Goal: Task Accomplishment & Management: Complete application form

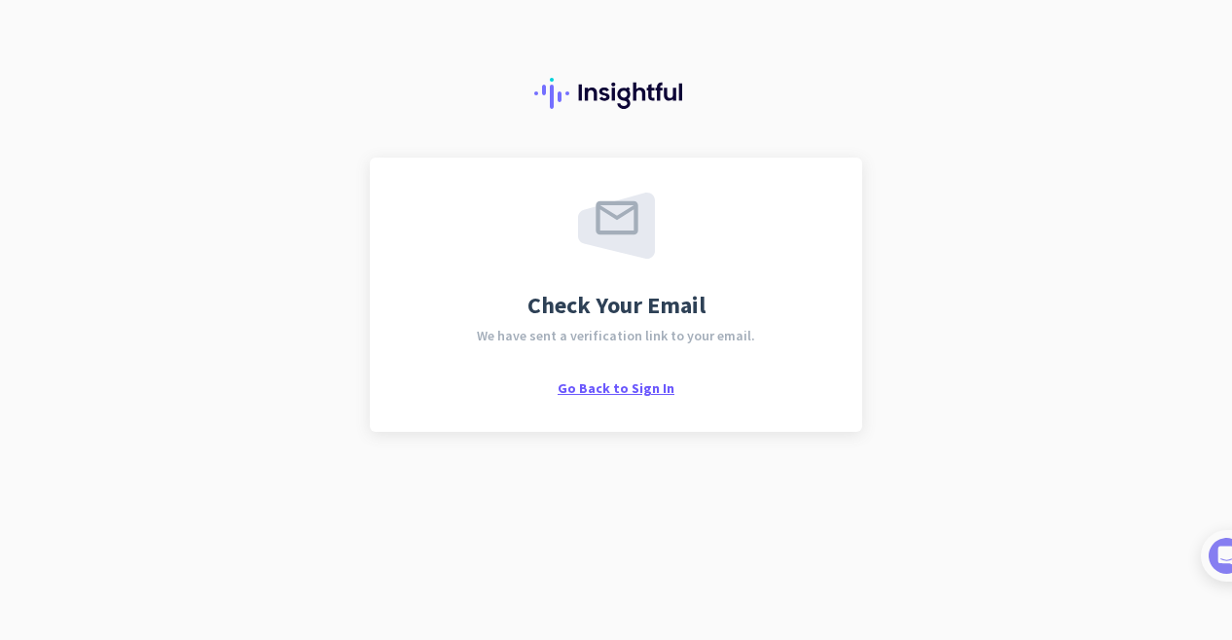
click at [606, 390] on span "Go Back to Sign In" at bounding box center [616, 389] width 117 height 18
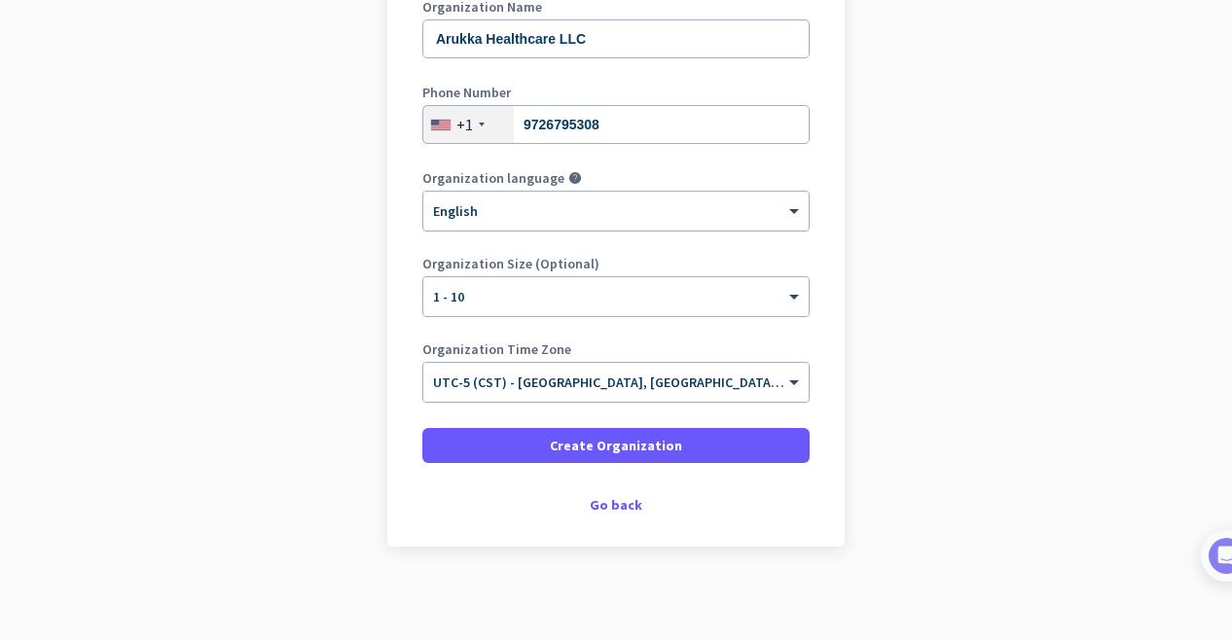
scroll to position [302, 0]
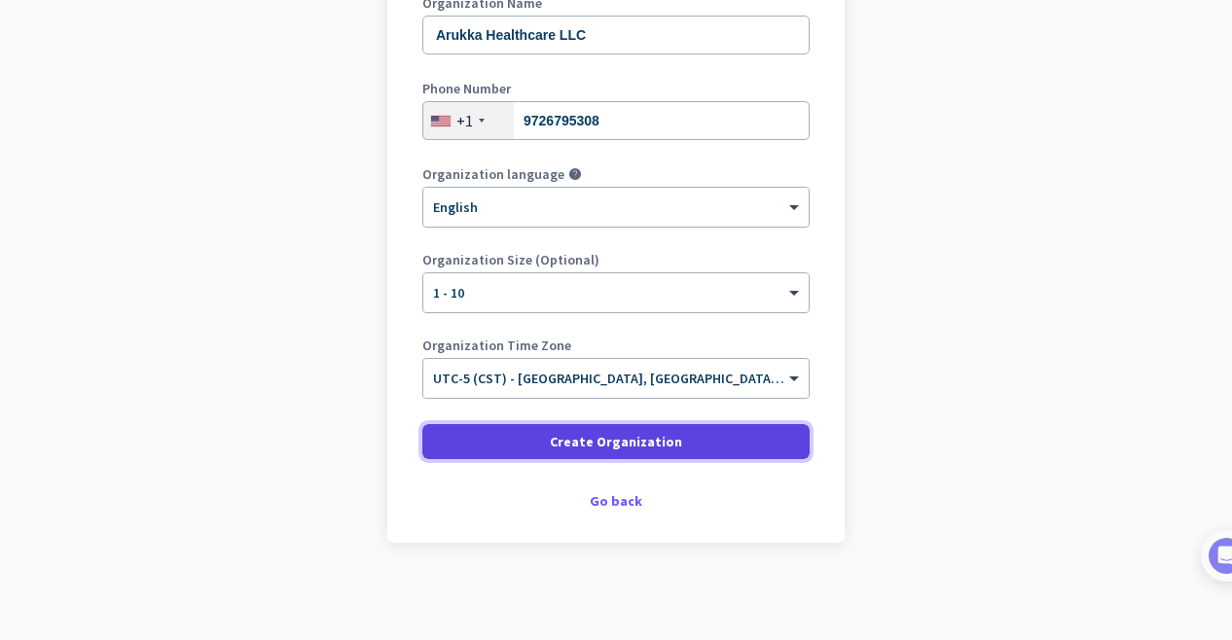
click at [650, 441] on span "Create Organization" at bounding box center [616, 441] width 132 height 19
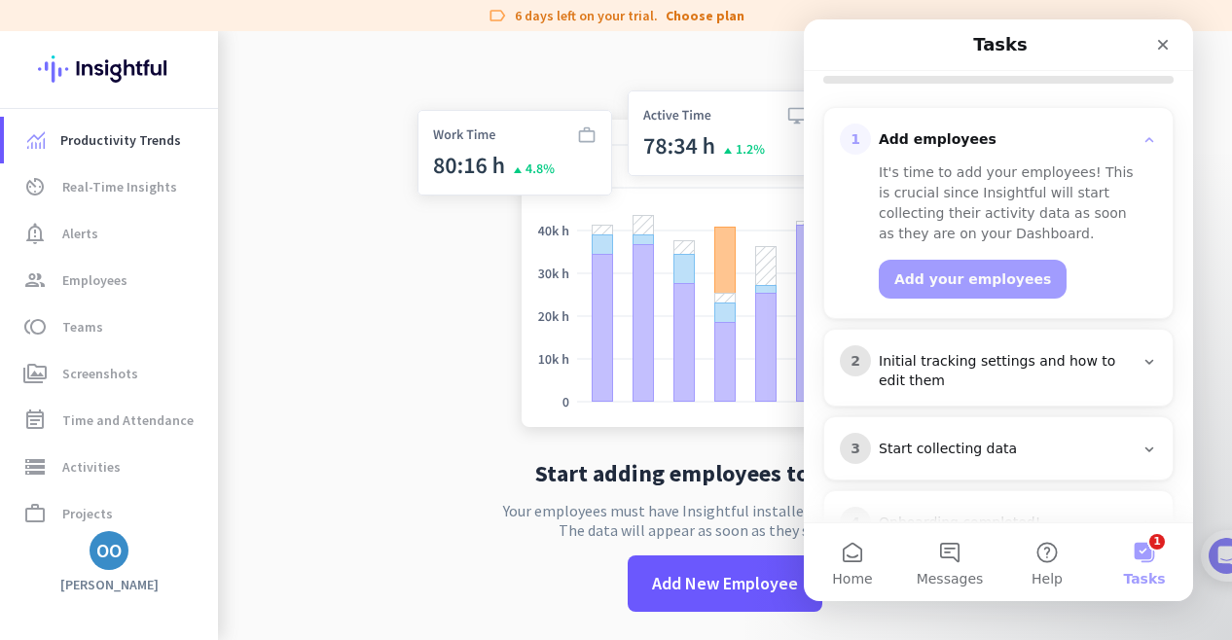
scroll to position [230, 0]
click at [919, 279] on button "Add your employees" at bounding box center [973, 277] width 188 height 39
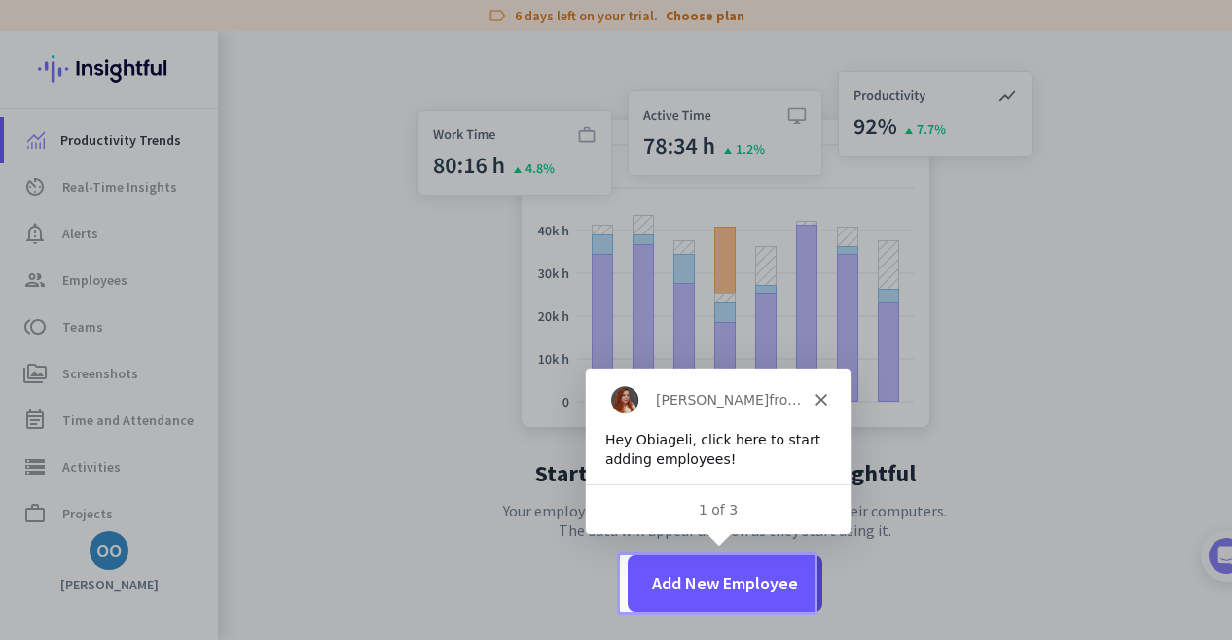
scroll to position [0, 0]
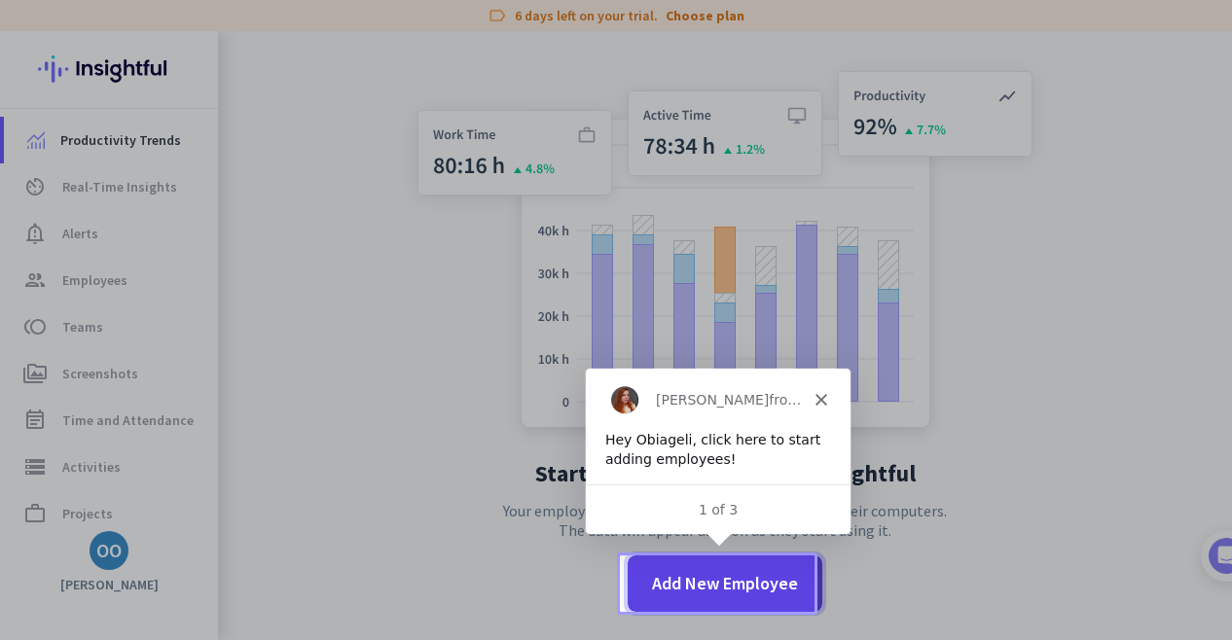
click at [730, 583] on span "Add New Employee" at bounding box center [725, 583] width 146 height 25
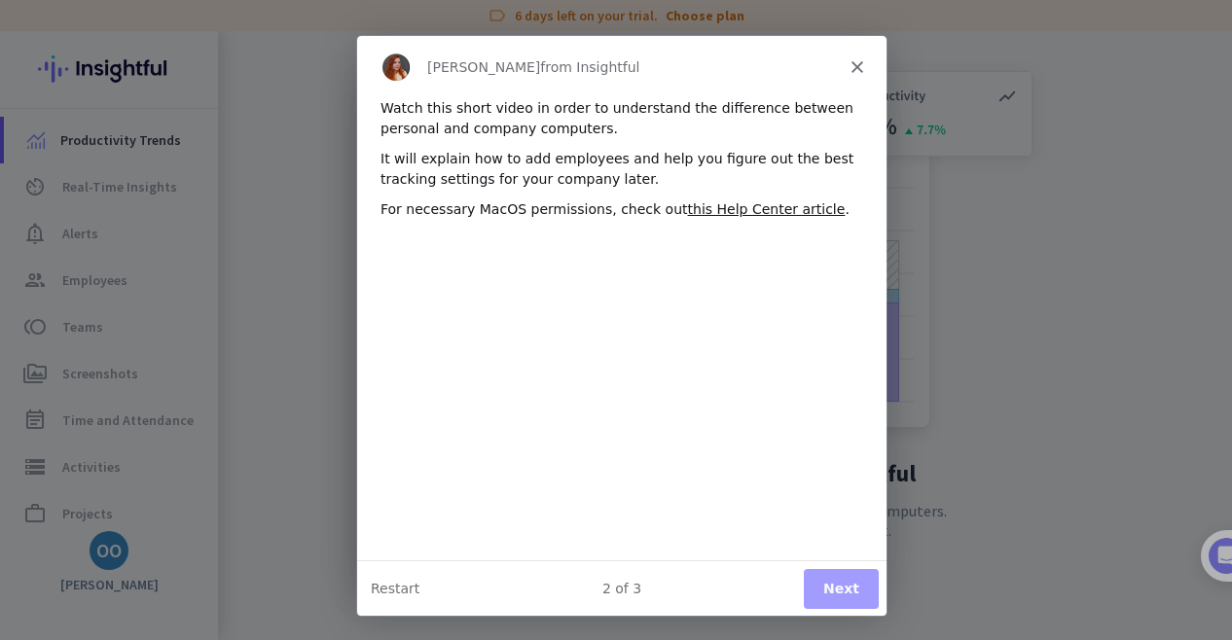
click at [856, 63] on icon "Close" at bounding box center [856, 65] width 12 height 12
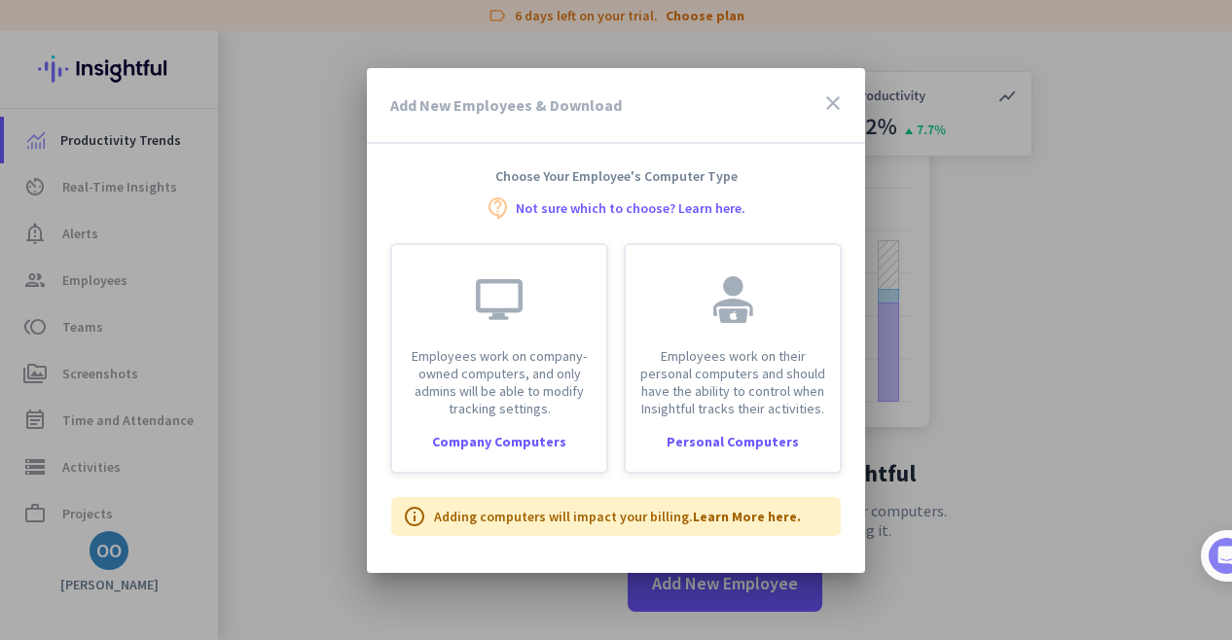
click at [833, 100] on icon "close" at bounding box center [832, 102] width 23 height 23
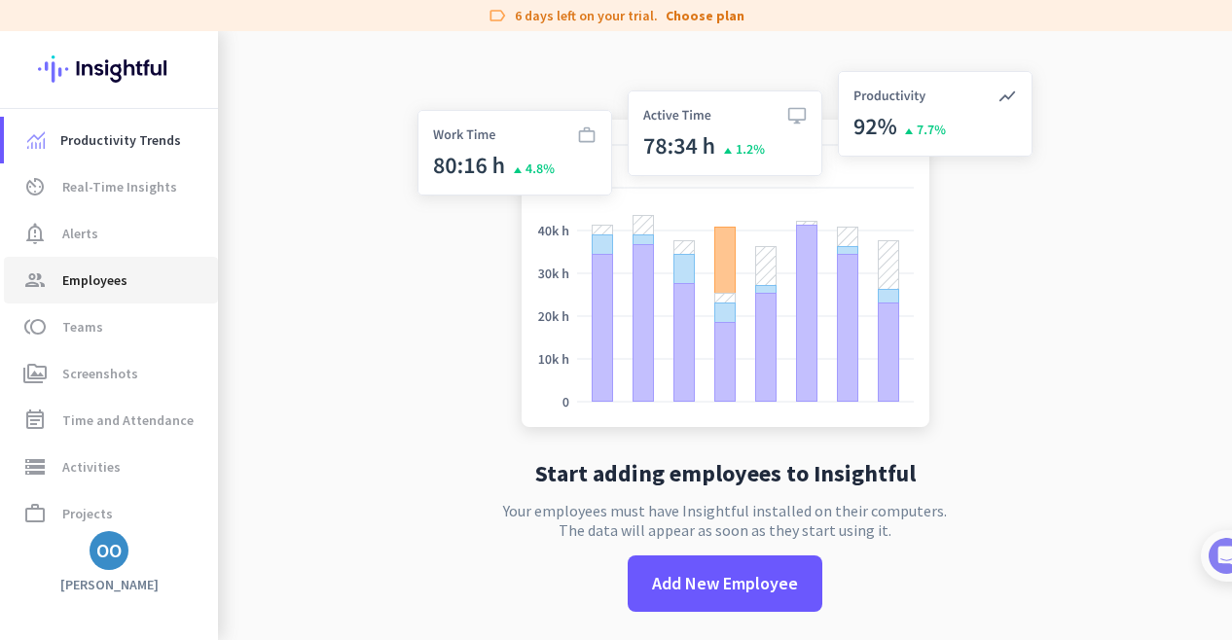
click at [81, 279] on span "Employees" at bounding box center [94, 280] width 65 height 23
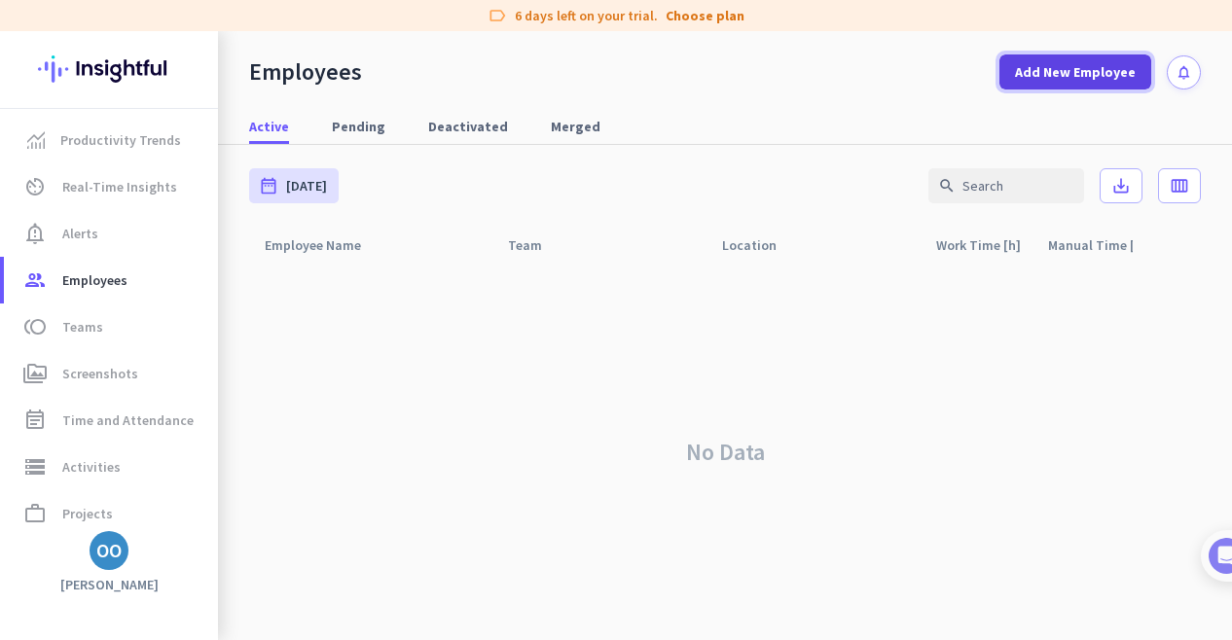
click at [1086, 69] on span "Add New Employee" at bounding box center [1075, 71] width 121 height 19
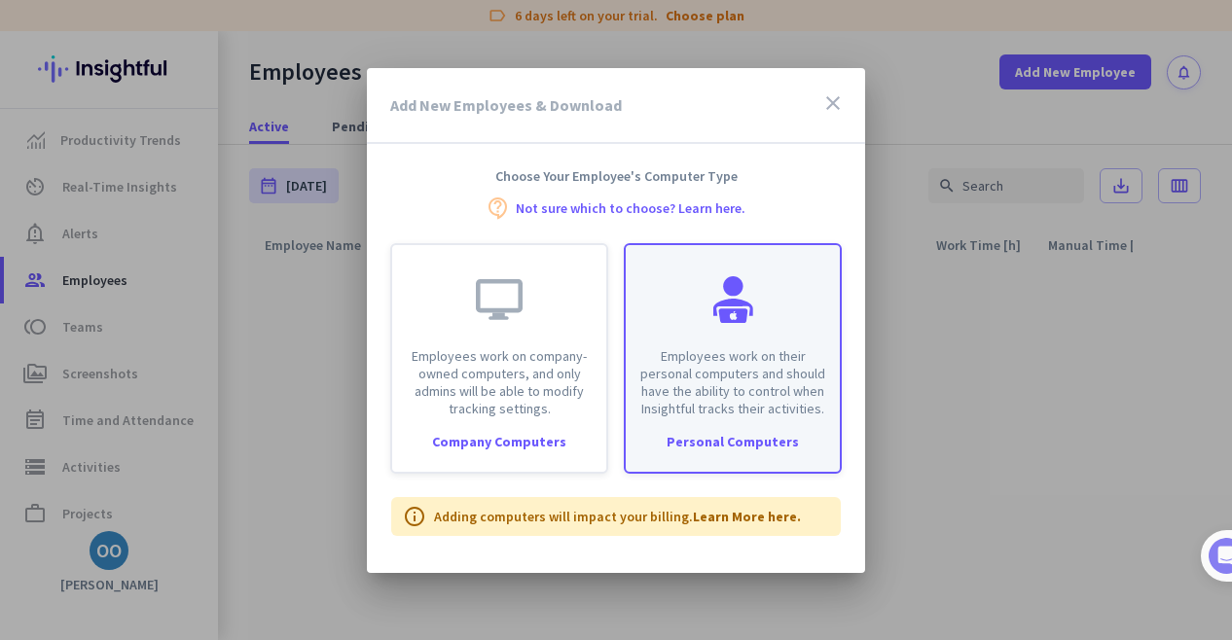
click at [765, 398] on p "Employees work on their personal computers and should have the ability to contr…" at bounding box center [732, 382] width 191 height 70
